Goal: Find specific page/section: Find specific page/section

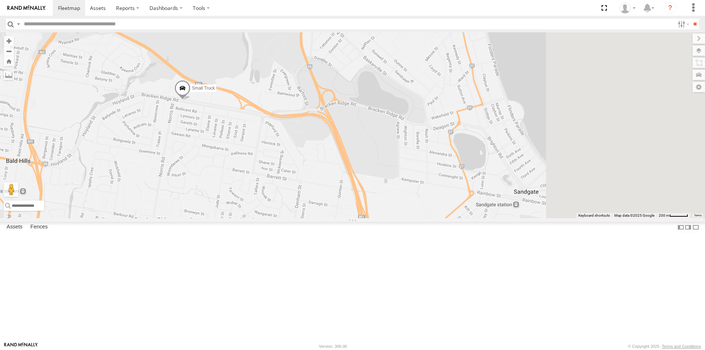
drag, startPoint x: 611, startPoint y: 184, endPoint x: 346, endPoint y: 239, distance: 270.9
click at [348, 218] on div "Small Truck" at bounding box center [352, 125] width 705 height 186
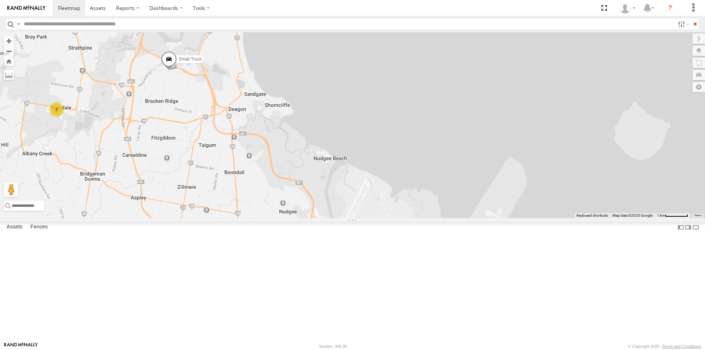
drag, startPoint x: 429, startPoint y: 302, endPoint x: 359, endPoint y: 220, distance: 107.3
click at [359, 218] on div "Small Truck 2" at bounding box center [352, 125] width 705 height 186
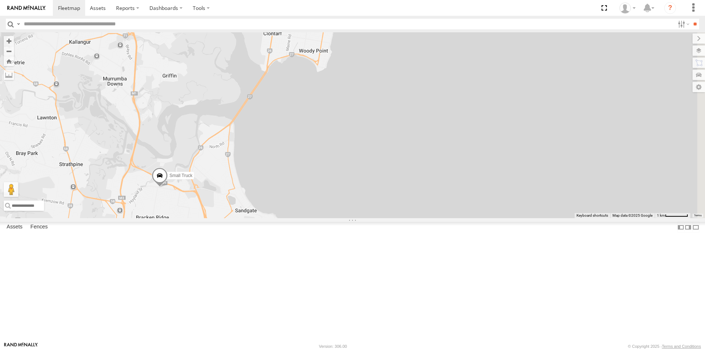
drag, startPoint x: 377, startPoint y: 101, endPoint x: 368, endPoint y: 218, distance: 117.8
click at [368, 218] on div "Small Truck 2" at bounding box center [352, 125] width 705 height 186
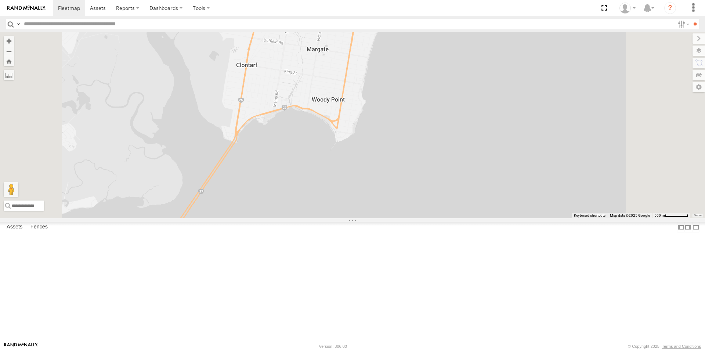
drag, startPoint x: 395, startPoint y: 119, endPoint x: 384, endPoint y: 222, distance: 102.9
click at [384, 218] on div "Small Truck" at bounding box center [352, 125] width 705 height 186
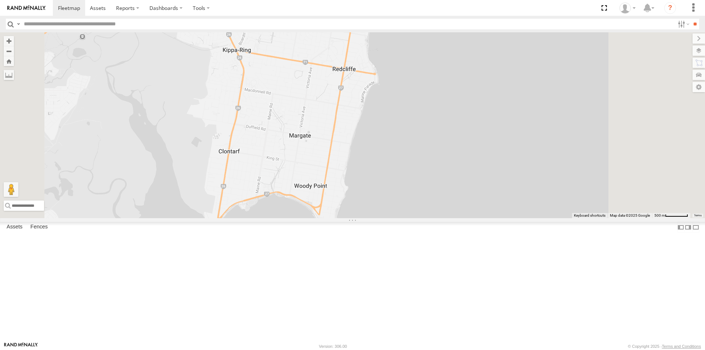
drag, startPoint x: 406, startPoint y: 161, endPoint x: 388, endPoint y: 258, distance: 99.0
click at [388, 218] on div "Small Truck" at bounding box center [352, 125] width 705 height 186
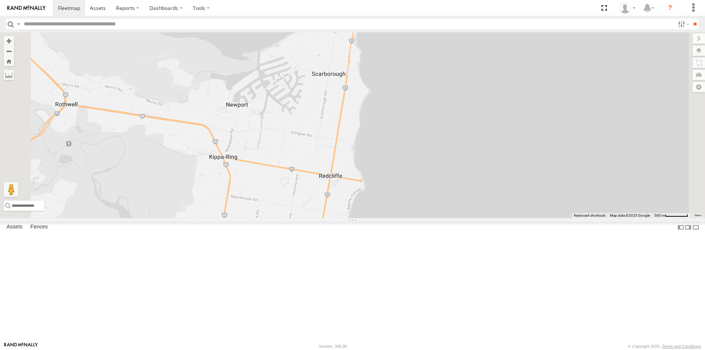
drag, startPoint x: 397, startPoint y: 154, endPoint x: 385, endPoint y: 256, distance: 102.8
click at [385, 218] on div "Small Truck" at bounding box center [352, 125] width 705 height 186
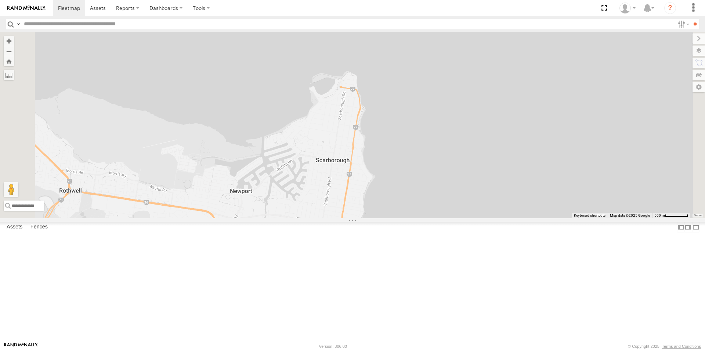
drag, startPoint x: 396, startPoint y: 179, endPoint x: 401, endPoint y: 269, distance: 89.7
click at [401, 218] on div "Small Truck" at bounding box center [352, 125] width 705 height 186
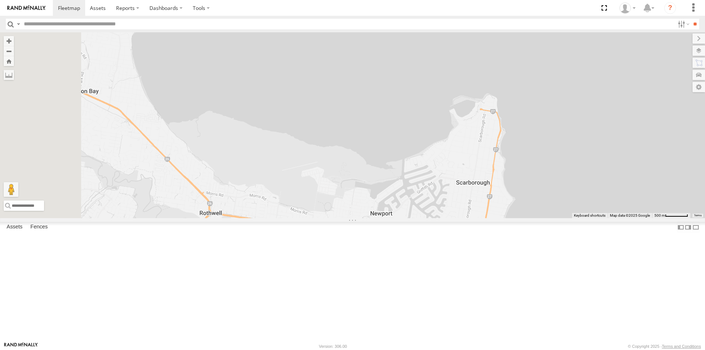
drag, startPoint x: 375, startPoint y: 194, endPoint x: 517, endPoint y: 216, distance: 143.8
click at [517, 216] on div "Small Truck" at bounding box center [352, 125] width 705 height 186
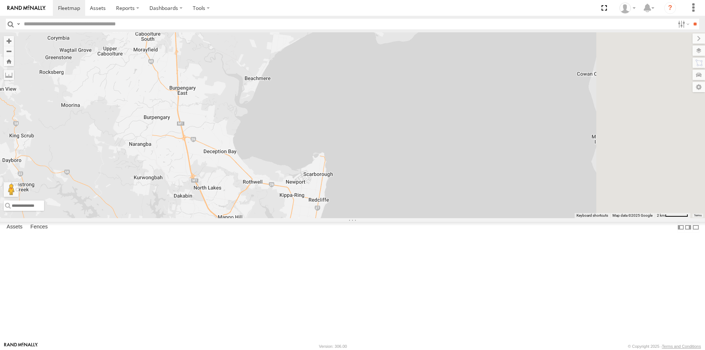
drag, startPoint x: 483, startPoint y: 208, endPoint x: 380, endPoint y: 217, distance: 103.9
click at [380, 217] on div "Small Truck" at bounding box center [352, 125] width 705 height 186
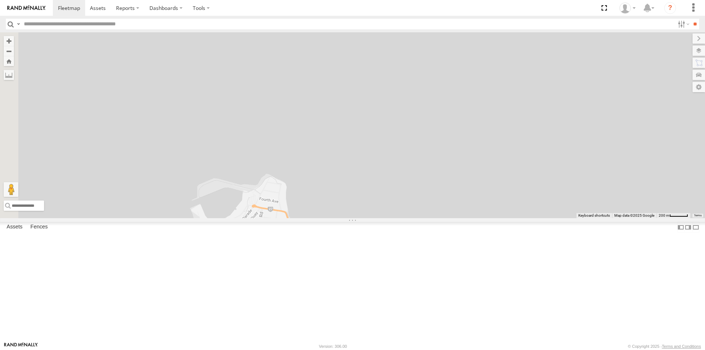
drag, startPoint x: 335, startPoint y: 201, endPoint x: 600, endPoint y: 219, distance: 266.0
click at [613, 218] on div "Small Truck" at bounding box center [352, 125] width 705 height 186
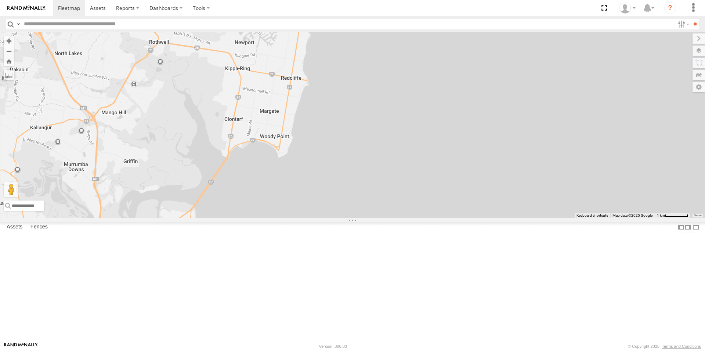
drag, startPoint x: 345, startPoint y: 140, endPoint x: 442, endPoint y: 258, distance: 152.6
click at [442, 218] on div "Small Truck" at bounding box center [352, 125] width 705 height 186
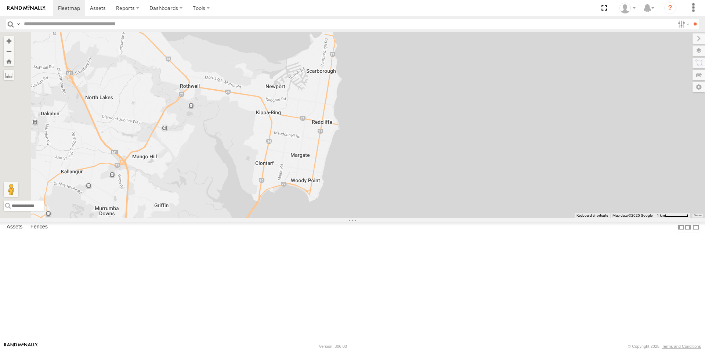
drag, startPoint x: 451, startPoint y: 170, endPoint x: 482, endPoint y: 219, distance: 58.0
click at [482, 218] on div "Small Truck" at bounding box center [352, 125] width 705 height 186
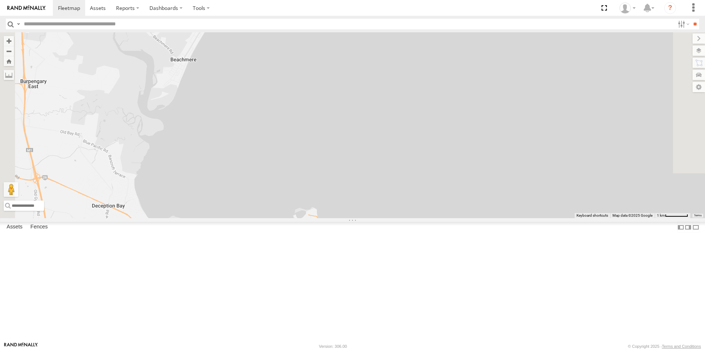
drag, startPoint x: 504, startPoint y: 145, endPoint x: 488, endPoint y: 330, distance: 185.7
click at [488, 218] on div "Small Truck" at bounding box center [352, 125] width 705 height 186
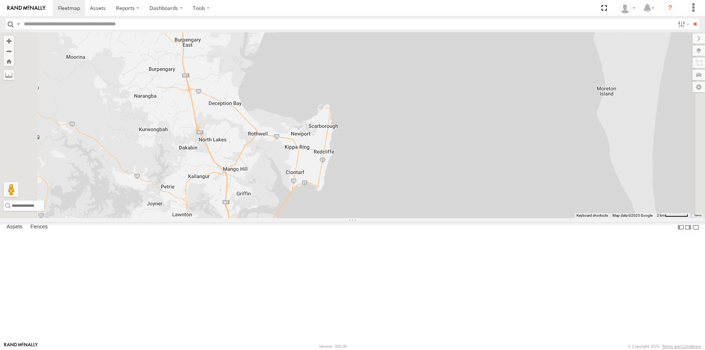
drag, startPoint x: 466, startPoint y: 317, endPoint x: 445, endPoint y: 206, distance: 112.7
click at [445, 206] on div "Small Truck" at bounding box center [352, 125] width 705 height 186
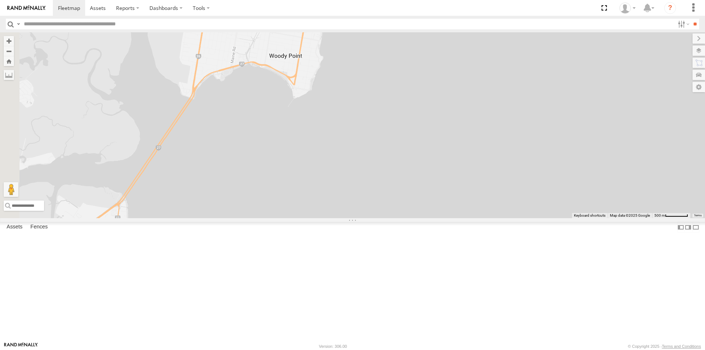
drag, startPoint x: 407, startPoint y: 211, endPoint x: 513, endPoint y: 167, distance: 115.1
click at [513, 167] on div "Small Truck" at bounding box center [352, 125] width 705 height 186
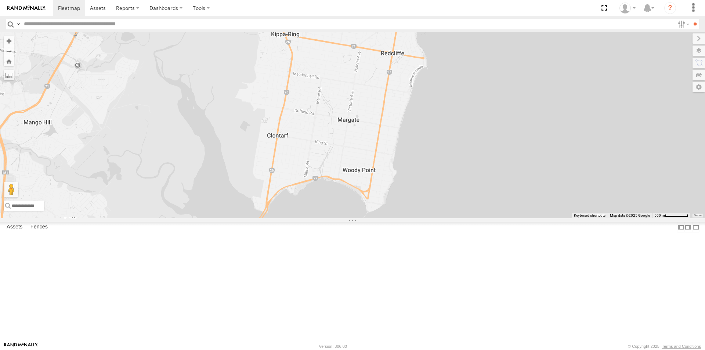
drag, startPoint x: 379, startPoint y: 222, endPoint x: 452, endPoint y: 337, distance: 136.1
click at [452, 218] on div "Small Truck" at bounding box center [352, 125] width 705 height 186
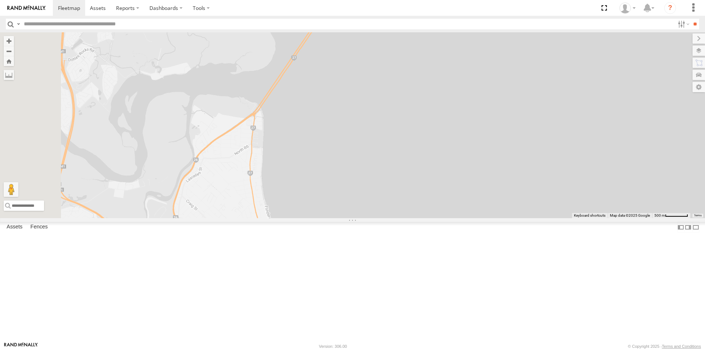
drag, startPoint x: 372, startPoint y: 297, endPoint x: 439, endPoint y: 84, distance: 222.7
click at [439, 84] on div "Small Truck" at bounding box center [352, 125] width 705 height 186
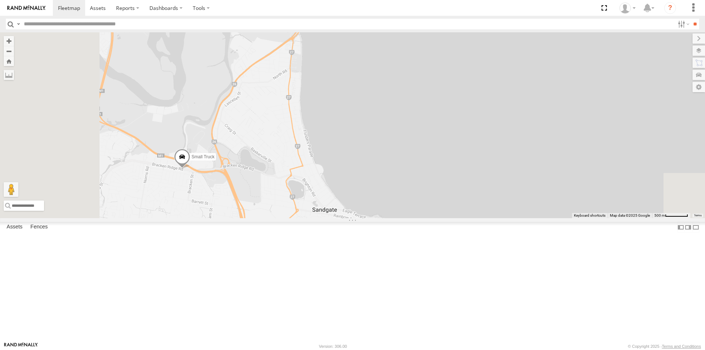
drag, startPoint x: 402, startPoint y: 240, endPoint x: 429, endPoint y: 189, distance: 58.0
click at [429, 189] on div "Small Truck" at bounding box center [352, 125] width 705 height 186
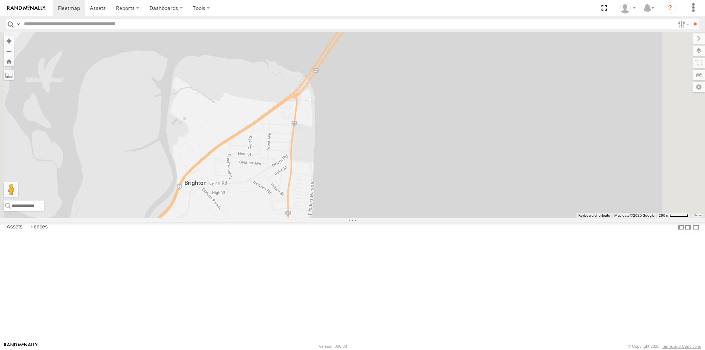
drag, startPoint x: 399, startPoint y: 97, endPoint x: 440, endPoint y: 233, distance: 142.0
click at [440, 218] on div "Small Truck" at bounding box center [352, 125] width 705 height 186
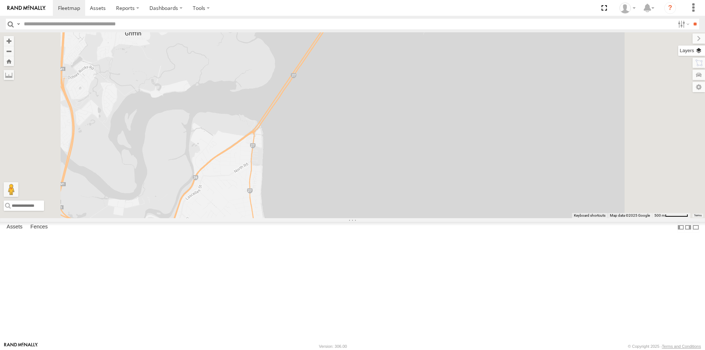
click at [696, 48] on label at bounding box center [691, 51] width 27 height 10
click at [0, 0] on span "Overlays" at bounding box center [0, 0] width 0 height 0
click at [0, 0] on span "Basemaps" at bounding box center [0, 0] width 0 height 0
click at [0, 0] on span "Satellite + Roadmap" at bounding box center [0, 0] width 0 height 0
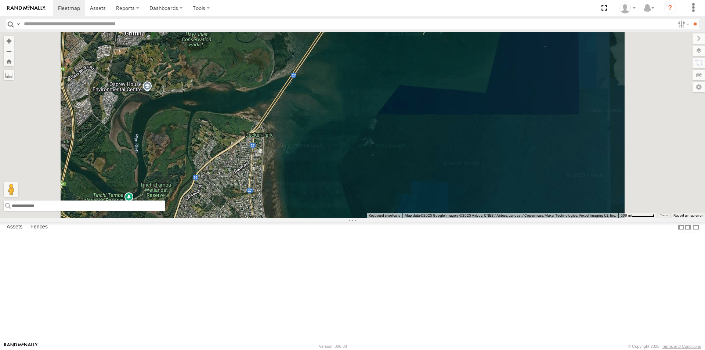
click at [165, 211] on input "text" at bounding box center [84, 205] width 161 height 10
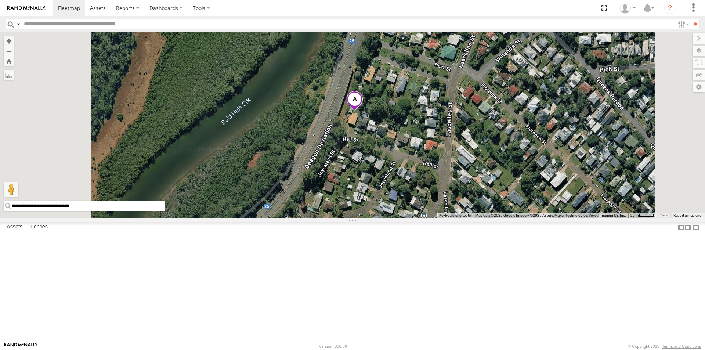
drag, startPoint x: 268, startPoint y: 330, endPoint x: 192, endPoint y: 333, distance: 76.4
click at [165, 211] on input "**********" at bounding box center [84, 205] width 161 height 10
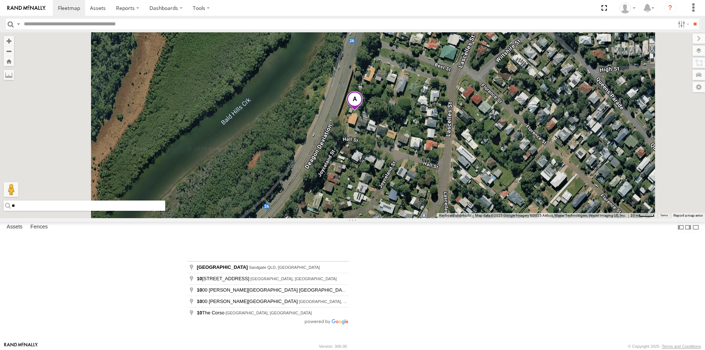
type input "*"
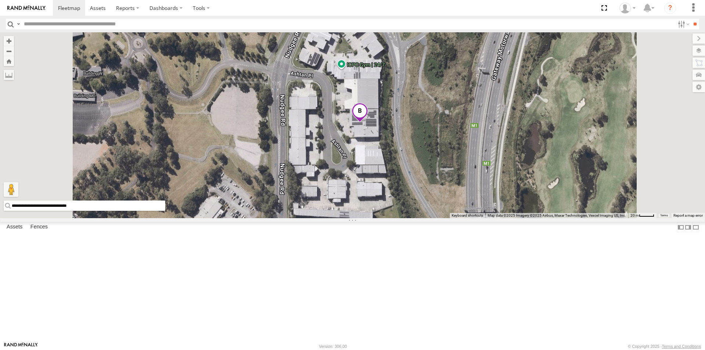
drag, startPoint x: 269, startPoint y: 332, endPoint x: 192, endPoint y: 333, distance: 76.7
click at [165, 211] on input "**********" at bounding box center [84, 205] width 161 height 10
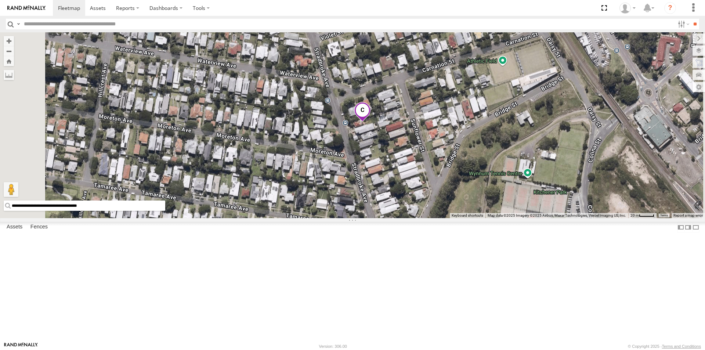
drag, startPoint x: 283, startPoint y: 329, endPoint x: 195, endPoint y: 331, distance: 87.4
click at [165, 211] on input "**********" at bounding box center [84, 205] width 161 height 10
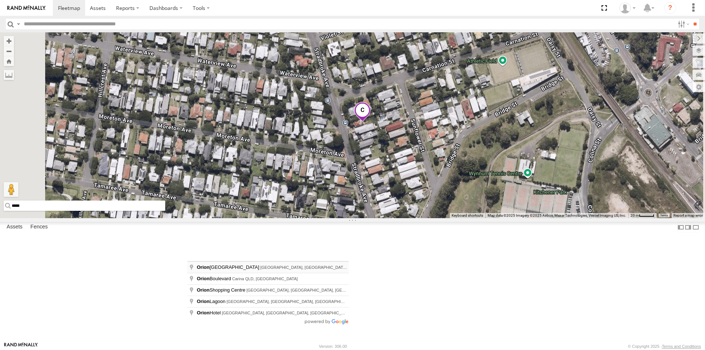
type input "**********"
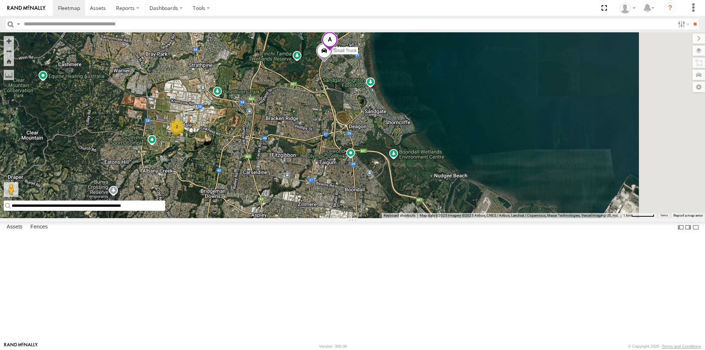
drag, startPoint x: 529, startPoint y: 225, endPoint x: 400, endPoint y: 151, distance: 148.3
click at [400, 151] on div "Small Truck 2" at bounding box center [352, 125] width 705 height 186
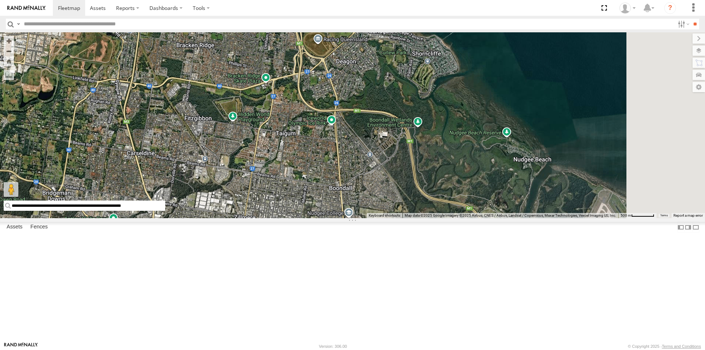
drag, startPoint x: 516, startPoint y: 300, endPoint x: 458, endPoint y: 197, distance: 118.1
click at [458, 197] on div "Small Truck" at bounding box center [352, 125] width 705 height 186
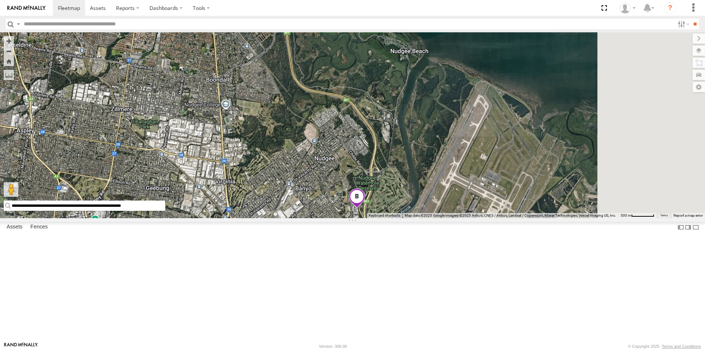
drag, startPoint x: 552, startPoint y: 305, endPoint x: 427, endPoint y: 196, distance: 165.5
click at [427, 196] on div "Small Truck" at bounding box center [352, 125] width 705 height 186
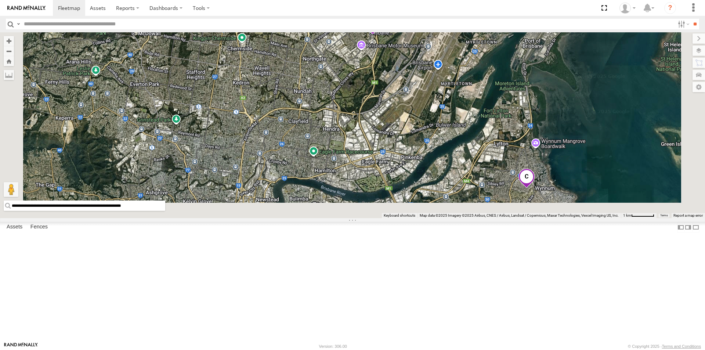
drag, startPoint x: 473, startPoint y: 257, endPoint x: 447, endPoint y: 143, distance: 116.9
click at [447, 143] on div "Small Truck 2" at bounding box center [352, 125] width 705 height 186
